Goal: Find specific page/section: Find specific page/section

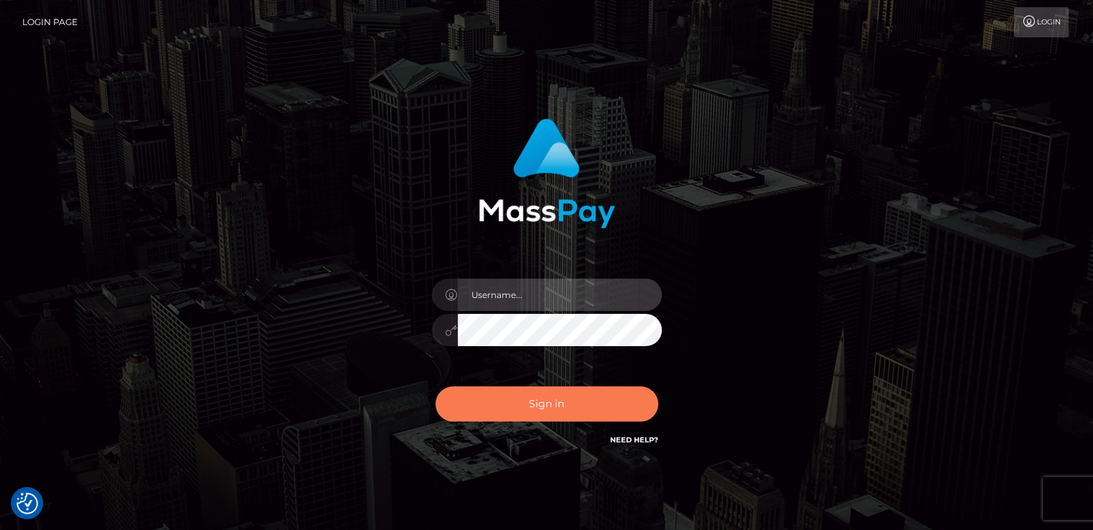
type input "catalinad"
click at [586, 409] on button "Sign in" at bounding box center [546, 403] width 223 height 35
type input "catalinad"
click at [557, 406] on button "Sign in" at bounding box center [546, 403] width 223 height 35
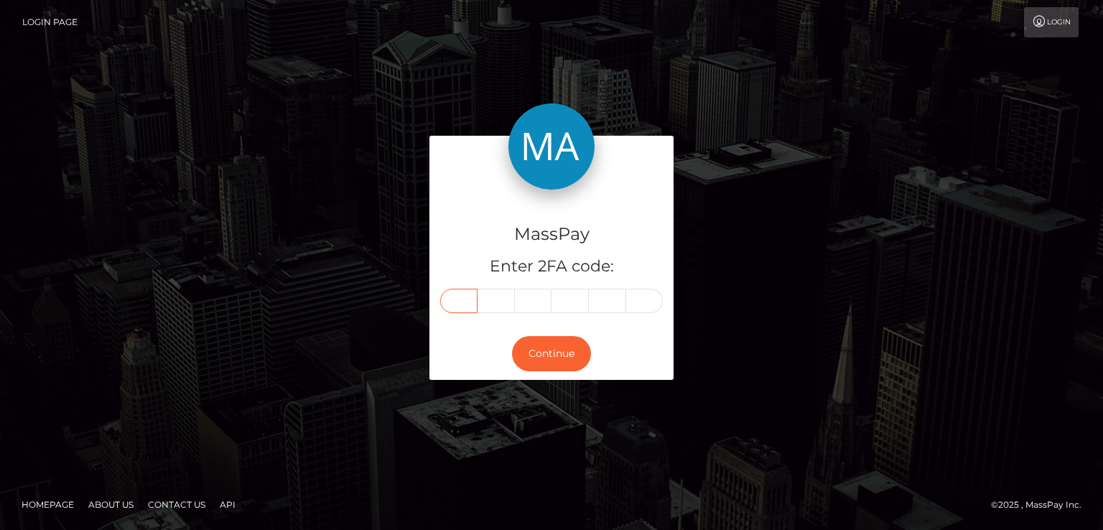
click at [457, 305] on input "text" at bounding box center [458, 301] width 37 height 24
click at [465, 303] on input "text" at bounding box center [458, 301] width 37 height 24
type input "7"
type input "4"
type input "5"
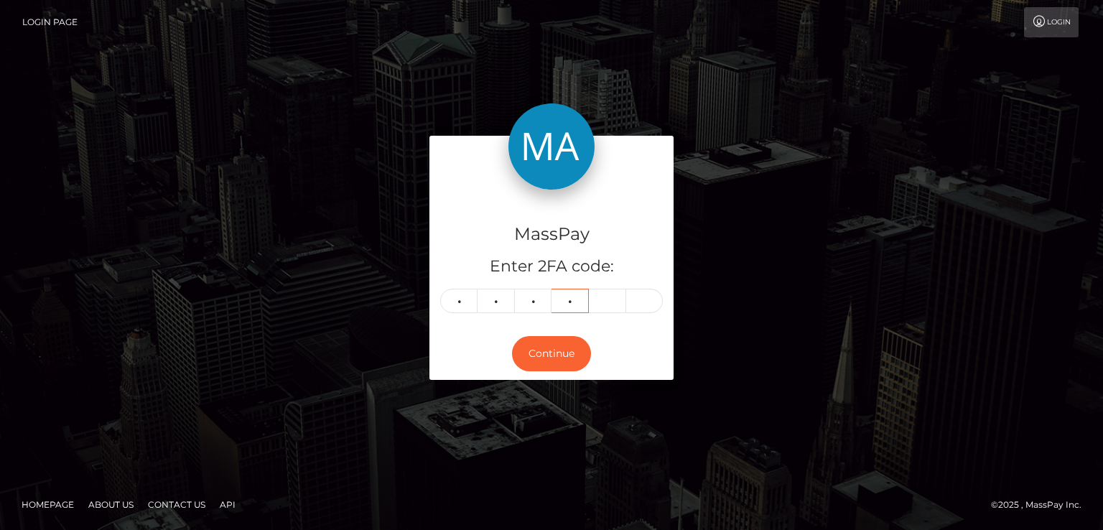
type input "0"
type input "8"
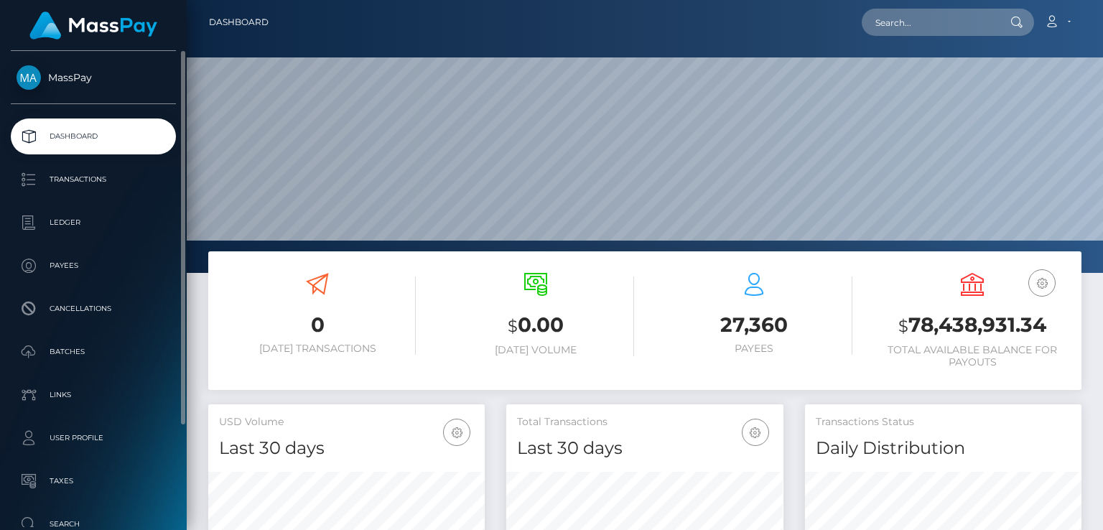
scroll to position [254, 276]
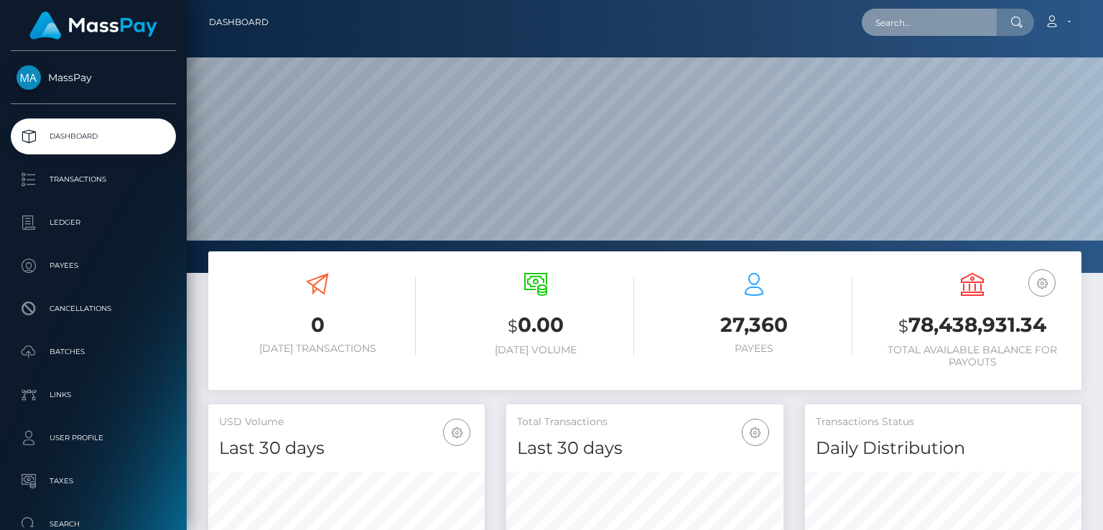
click at [894, 19] on input "text" at bounding box center [929, 22] width 135 height 27
paste input "pout_gxIw5JcwsJicF"
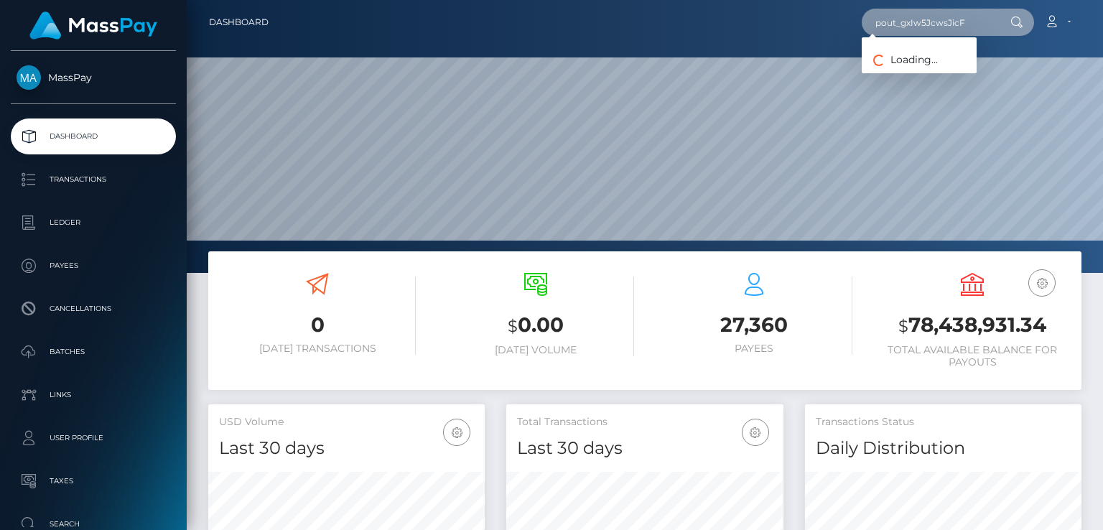
type input "pout_gxIw5JcwsJicF"
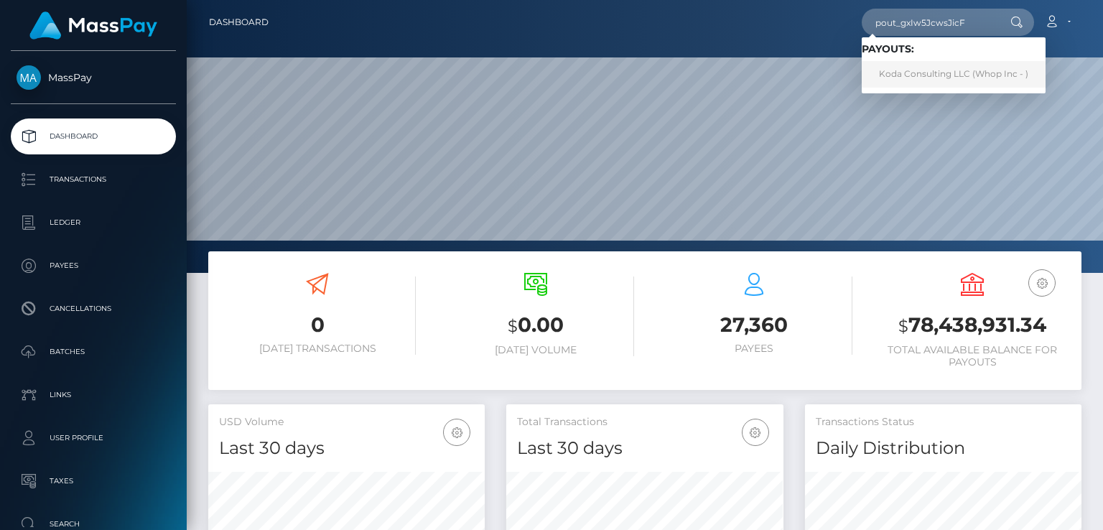
click at [957, 71] on link "Koda Consulting LLC (Whop Inc - )" at bounding box center [954, 74] width 184 height 27
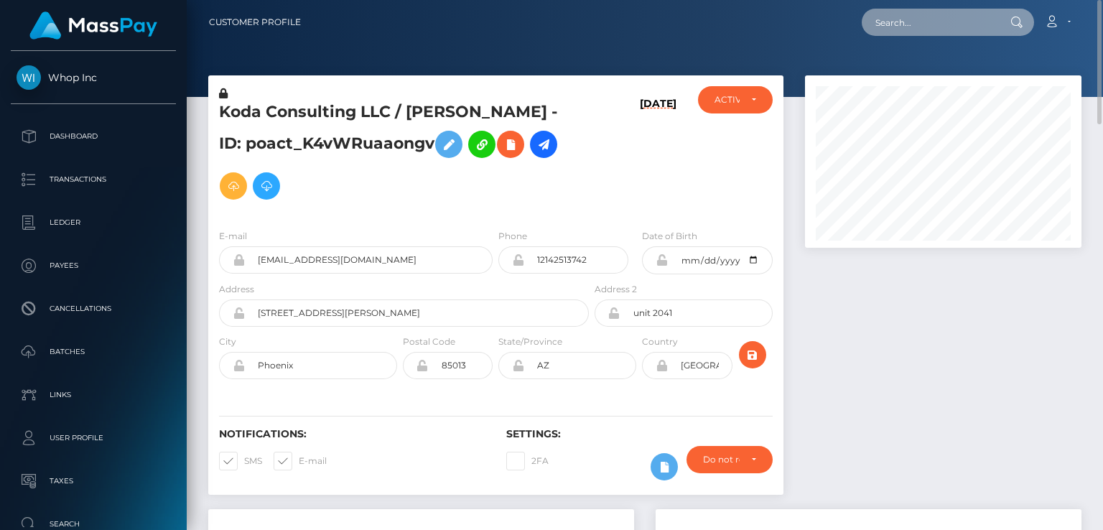
paste input "pout_J1GRFmcNkNnRP"
type input "pout_J1GRFmcNkNnRP"
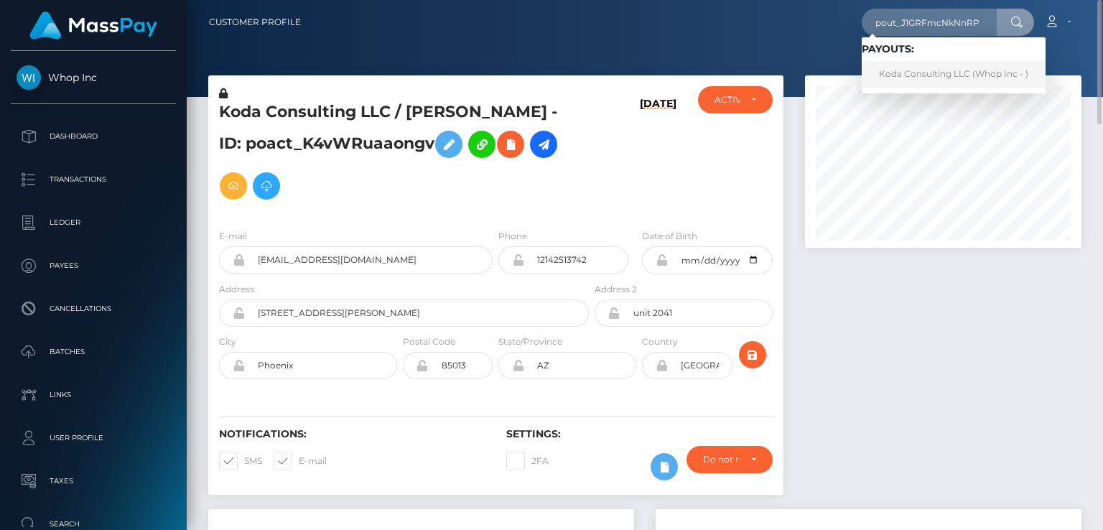
click at [901, 71] on link "Koda Consulting LLC (Whop Inc - )" at bounding box center [954, 74] width 184 height 27
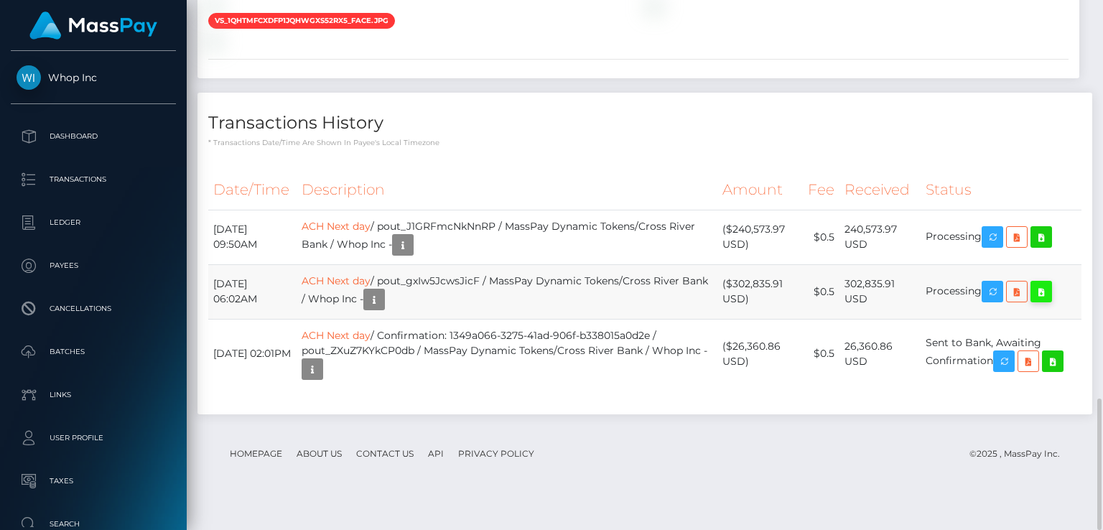
scroll to position [172, 276]
drag, startPoint x: 213, startPoint y: 258, endPoint x: 1050, endPoint y: 328, distance: 839.8
click at [1050, 328] on tbody "[DATE] 09:50AM ACH Next day / pout_J1GRFmcNkNnRP / MassPay Dynamic Tokens/Cross…" at bounding box center [645, 299] width 874 height 179
copy tbody "[DATE] 09:50AM ACH Next day / pout_J1GRFmcNkNnRP / MassPay Dynamic Tokens/Cross…"
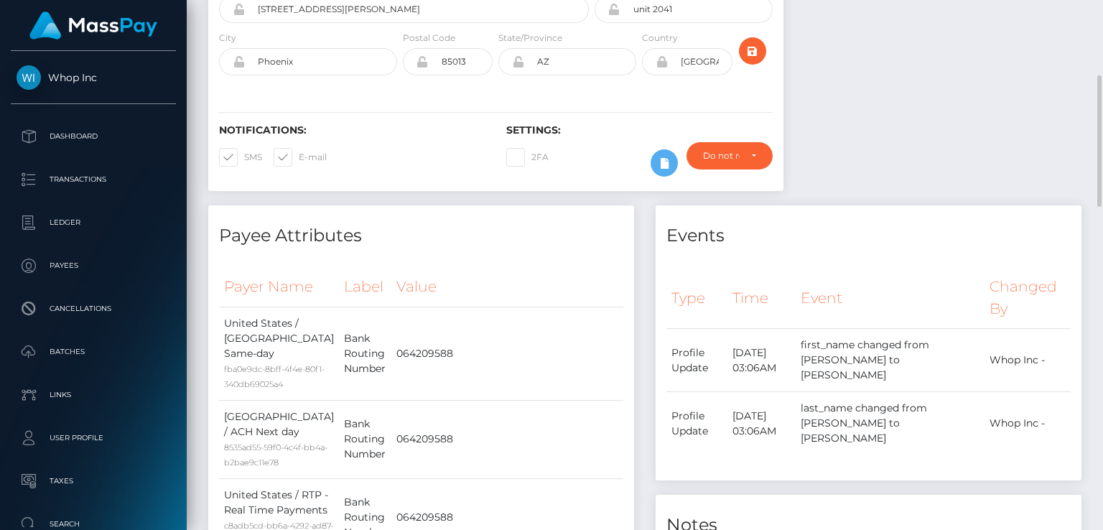
scroll to position [0, 0]
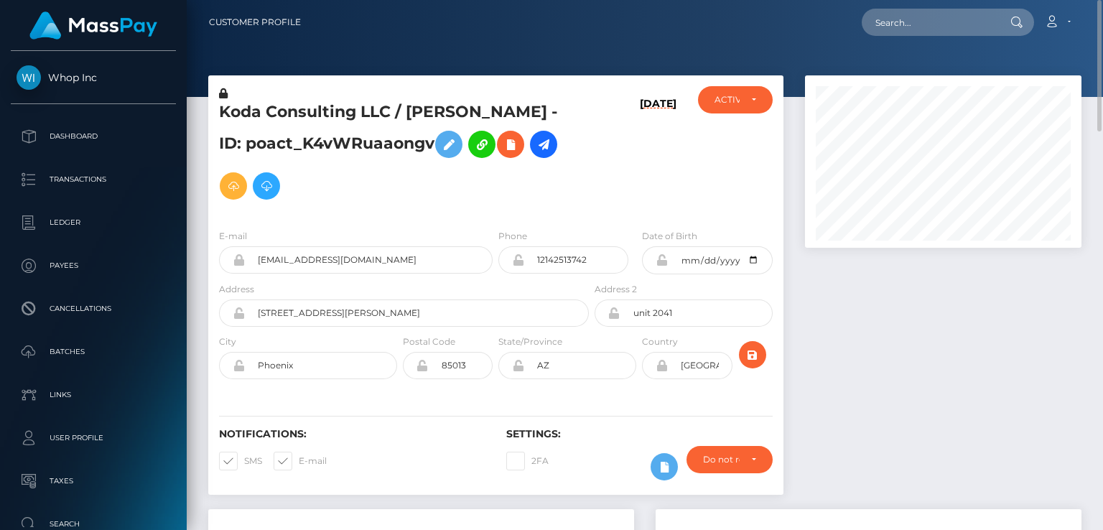
click at [356, 119] on h5 "Koda Consulting LLC / [PERSON_NAME] - ID: poact_K4vWRuaaongv" at bounding box center [400, 154] width 362 height 106
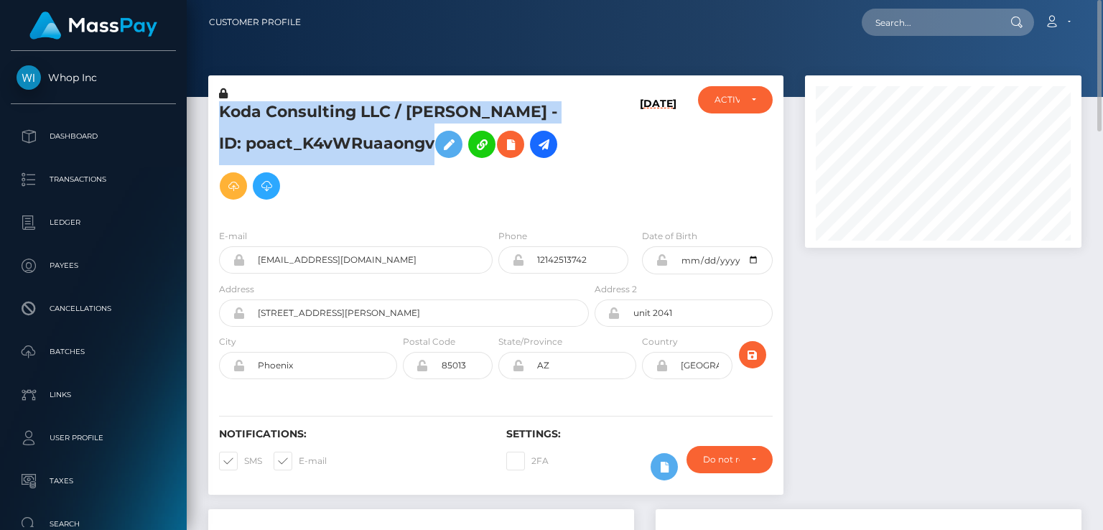
copy h5 "Koda Consulting LLC / [PERSON_NAME] - ID: poact_K4vWRuaaongv"
